Goal: Navigation & Orientation: Find specific page/section

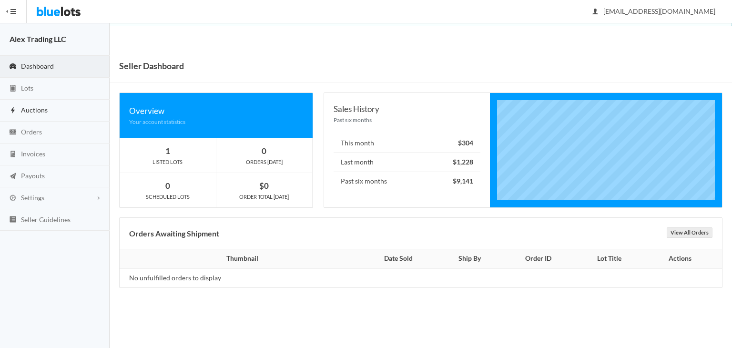
click at [48, 105] on link "Auctions" at bounding box center [55, 111] width 110 height 22
